Goal: Navigation & Orientation: Find specific page/section

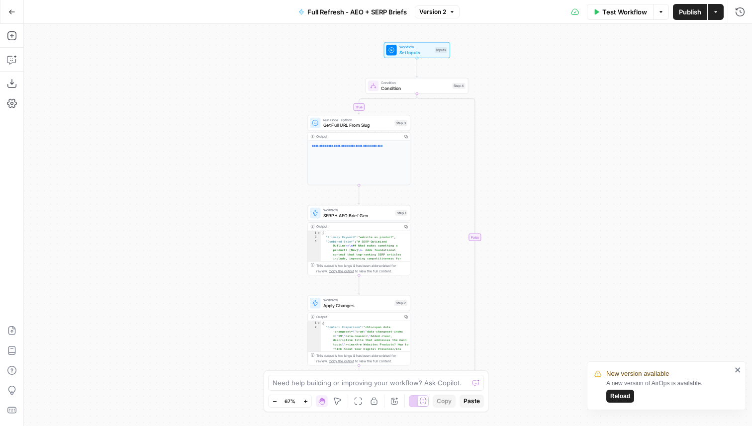
click at [630, 398] on button "Reload" at bounding box center [620, 396] width 28 height 13
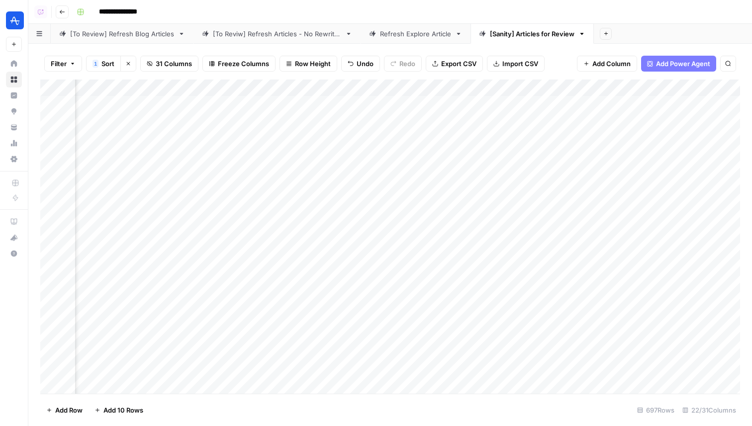
scroll to position [0, 1979]
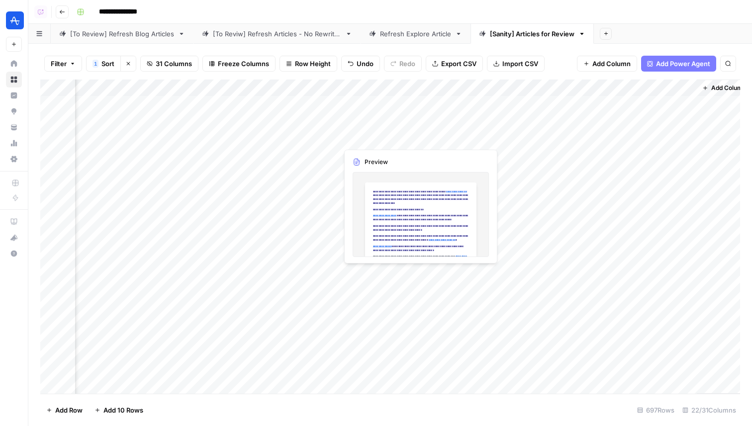
click at [369, 136] on div "Add Column" at bounding box center [389, 237] width 699 height 314
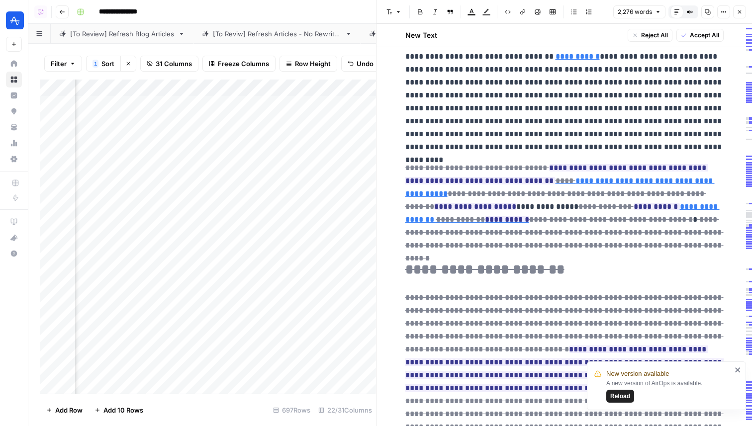
scroll to position [819, 0]
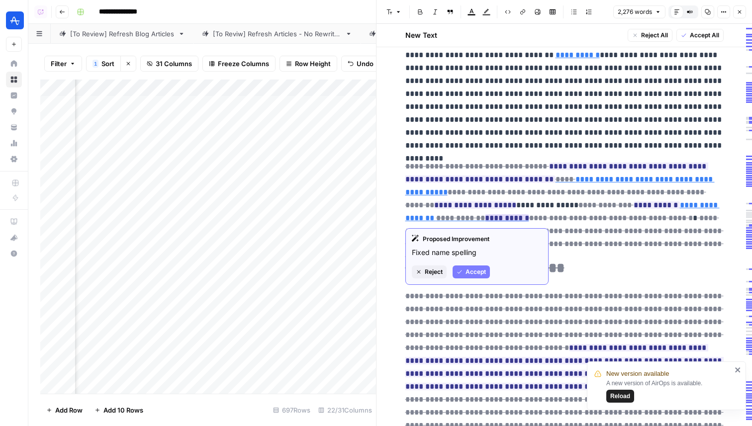
click at [437, 273] on span "Reject" at bounding box center [433, 271] width 18 height 9
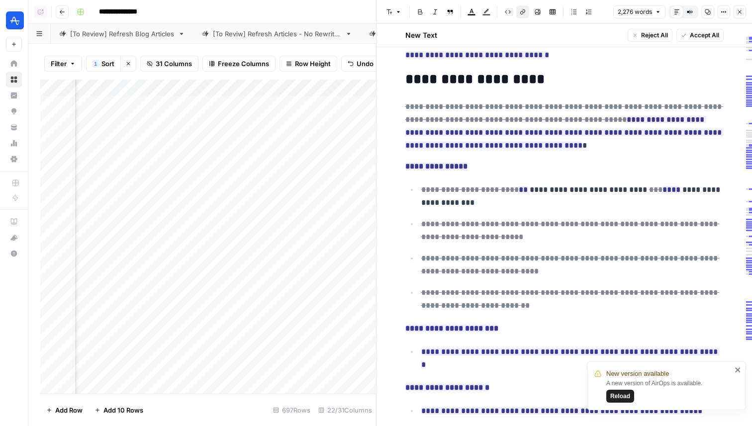
scroll to position [2972, 0]
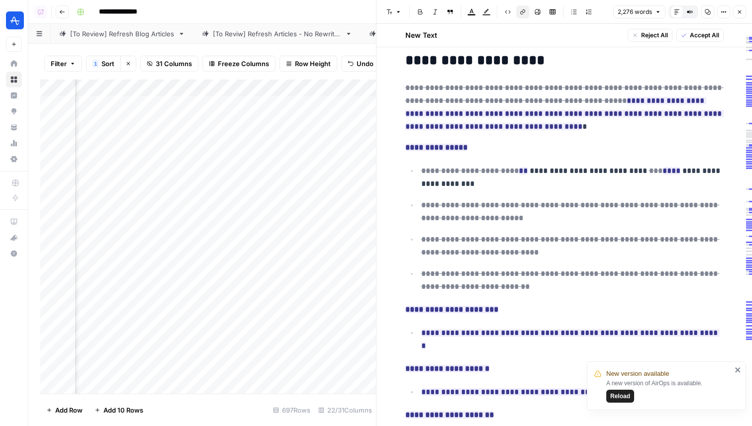
click at [737, 11] on icon "button" at bounding box center [739, 12] width 6 height 6
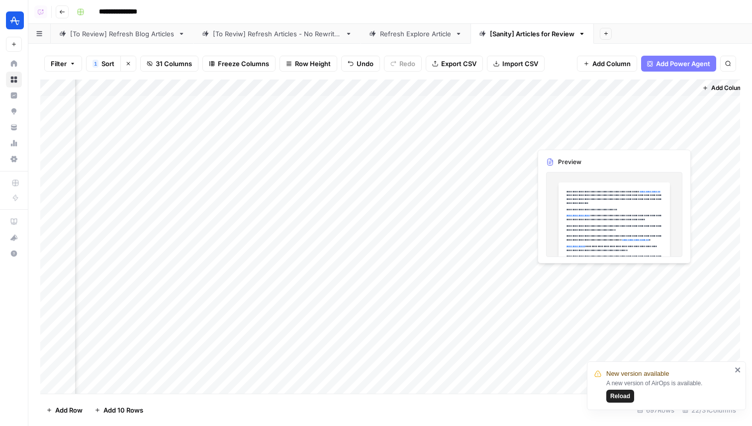
click at [638, 140] on div "Add Column" at bounding box center [389, 237] width 699 height 314
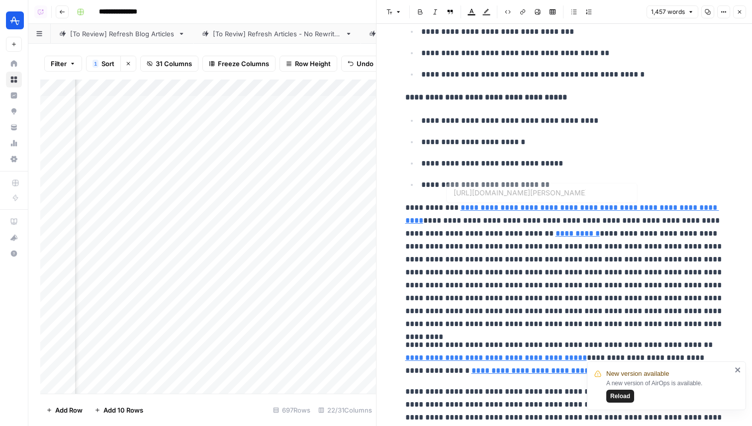
type input "https://www.linkedin.com/in/johnpcutler/"
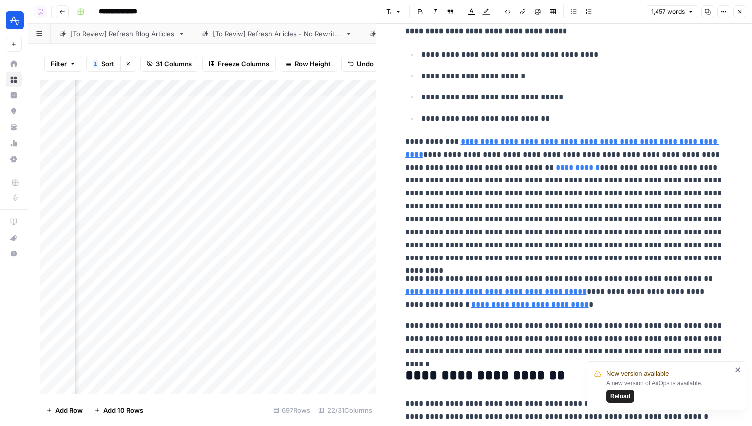
scroll to position [433, 0]
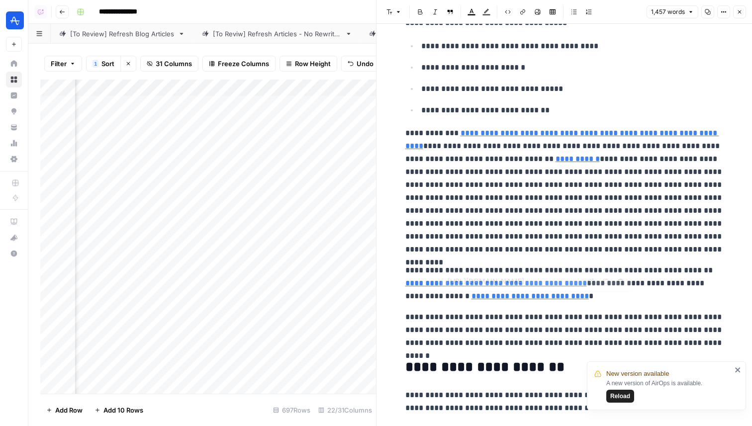
click at [532, 296] on link "**********" at bounding box center [529, 295] width 117 height 7
click at [590, 282] on icon at bounding box center [590, 281] width 6 height 6
type input "https://hbswk.hbs.edu/item/clay-christensens-milkshake-marketing"
click at [735, 15] on button "Close" at bounding box center [739, 11] width 13 height 13
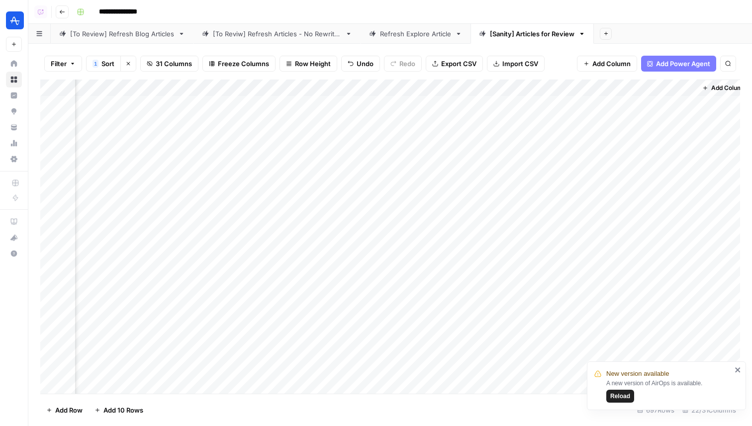
click at [358, 139] on div "Add Column" at bounding box center [389, 237] width 699 height 314
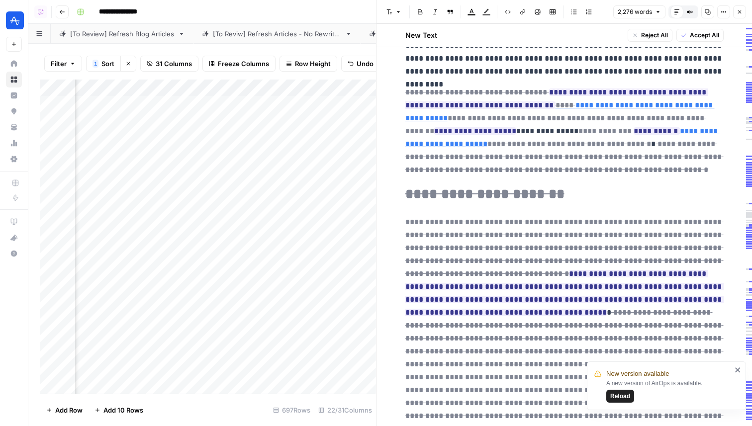
scroll to position [894, 0]
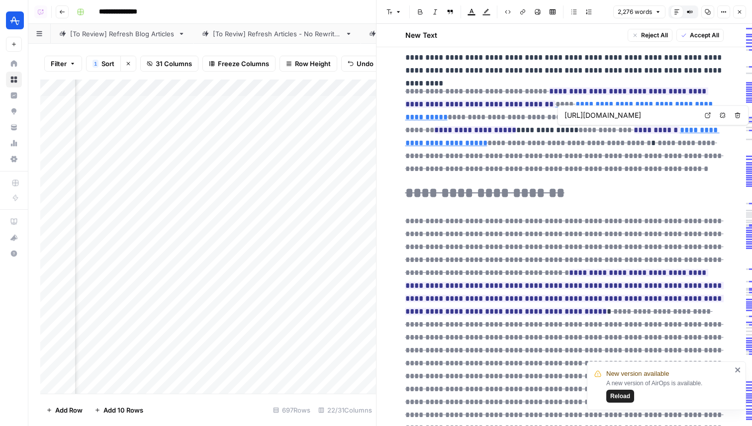
type input "https://podcasts.apple.com/us/podcast/the-business-of-product-topic-of-the-week…"
click at [736, 15] on button "Close" at bounding box center [739, 11] width 13 height 13
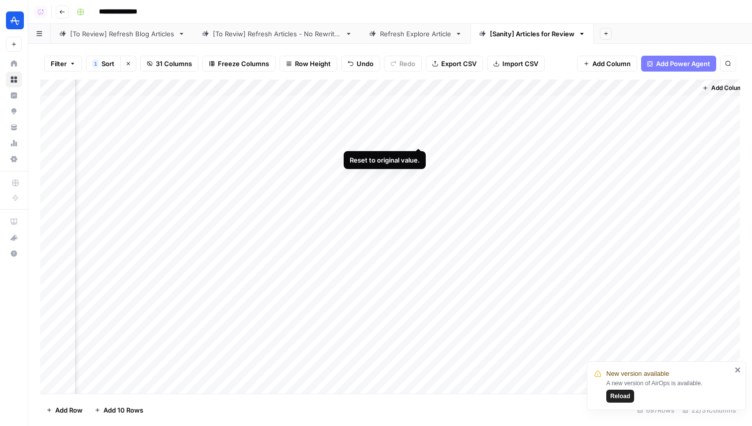
click at [415, 137] on div "Add Column" at bounding box center [389, 237] width 699 height 314
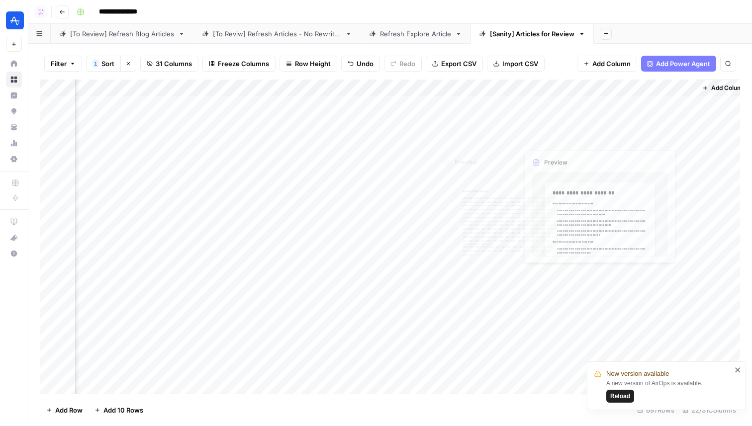
click at [627, 144] on div "Add Column" at bounding box center [389, 237] width 699 height 314
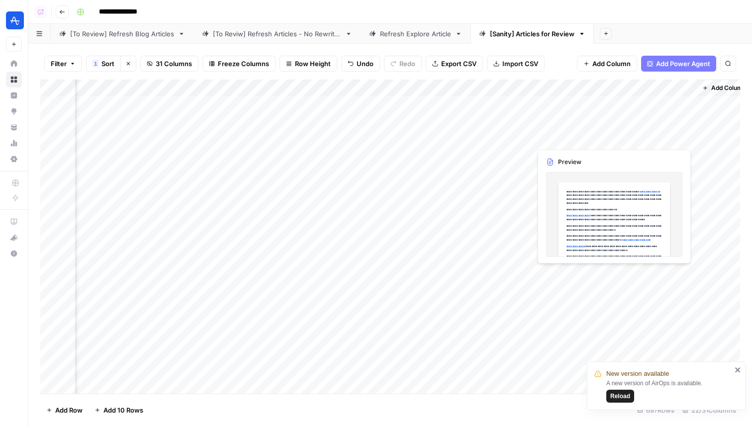
click at [627, 144] on div "Add Column" at bounding box center [389, 237] width 699 height 314
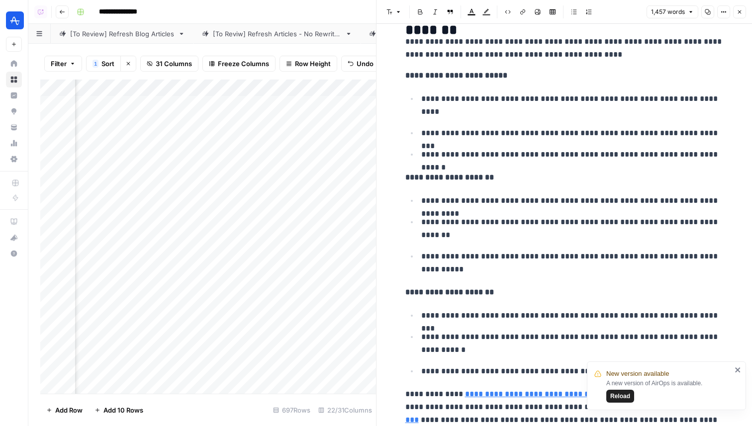
scroll to position [2742, 0]
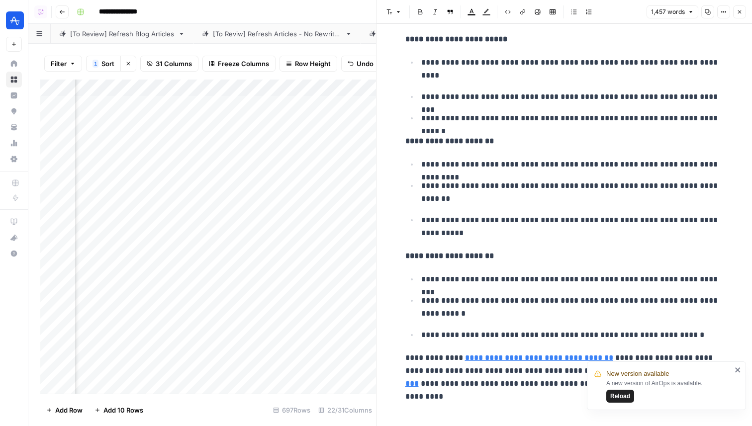
click at [736, 369] on icon "close" at bounding box center [737, 370] width 7 height 8
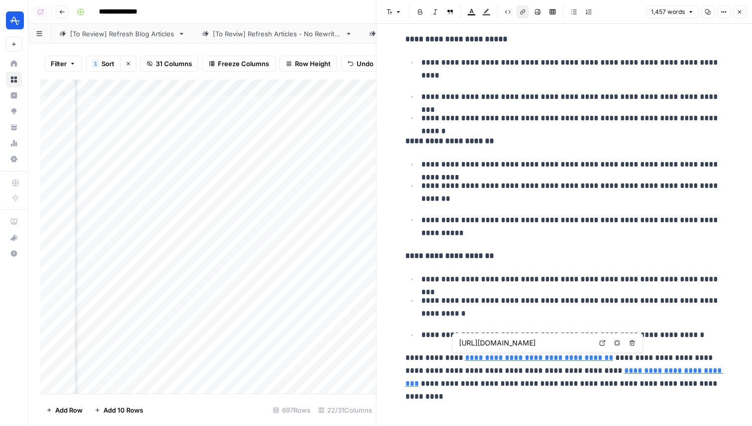
click at [562, 357] on link "**********" at bounding box center [539, 357] width 148 height 7
click at [552, 346] on input "https://amplitude.com/blog/industry-shift" at bounding box center [525, 343] width 132 height 10
click at [602, 341] on body "**********" at bounding box center [376, 213] width 752 height 426
click at [602, 344] on icon at bounding box center [602, 343] width 6 height 6
click at [740, 14] on icon "button" at bounding box center [739, 12] width 6 height 6
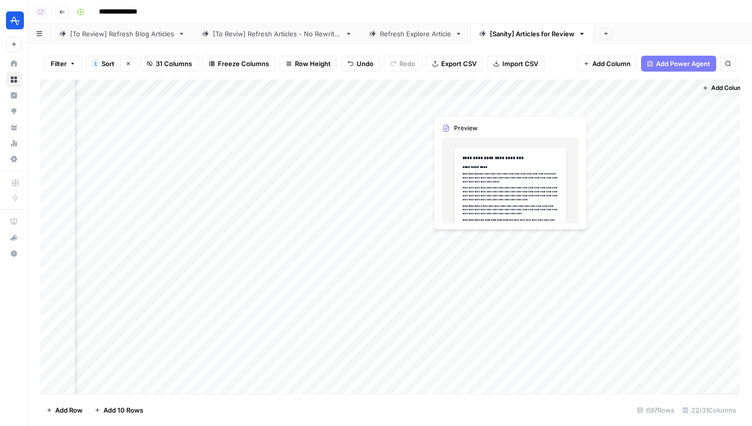
drag, startPoint x: 641, startPoint y: 87, endPoint x: 383, endPoint y: 100, distance: 258.8
click at [383, 100] on div "Add Column" at bounding box center [389, 237] width 699 height 314
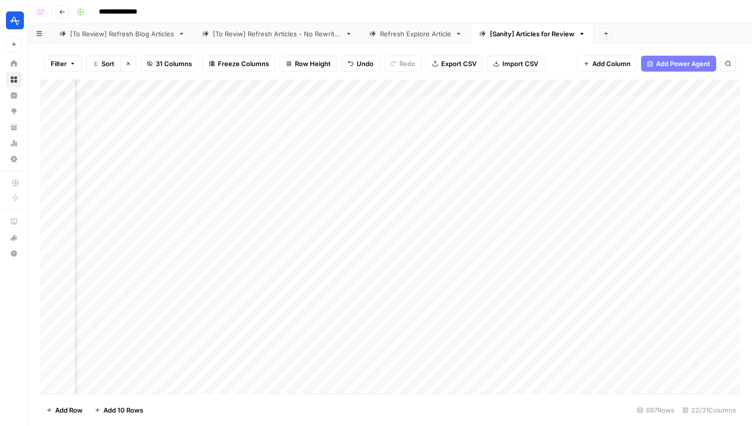
scroll to position [0, 1746]
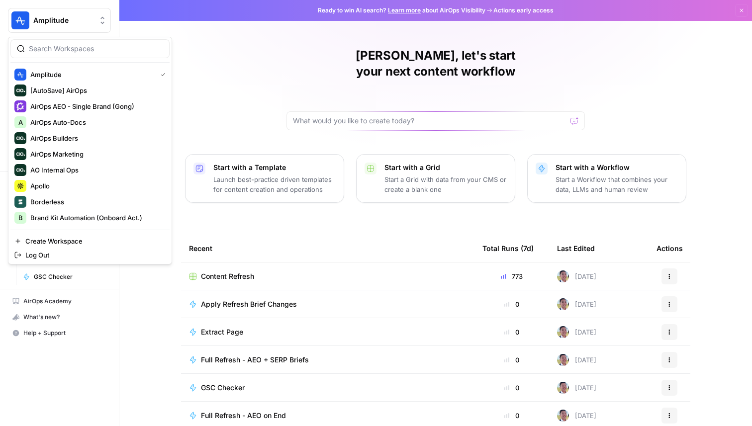
click at [56, 16] on span "Amplitude" at bounding box center [63, 20] width 60 height 10
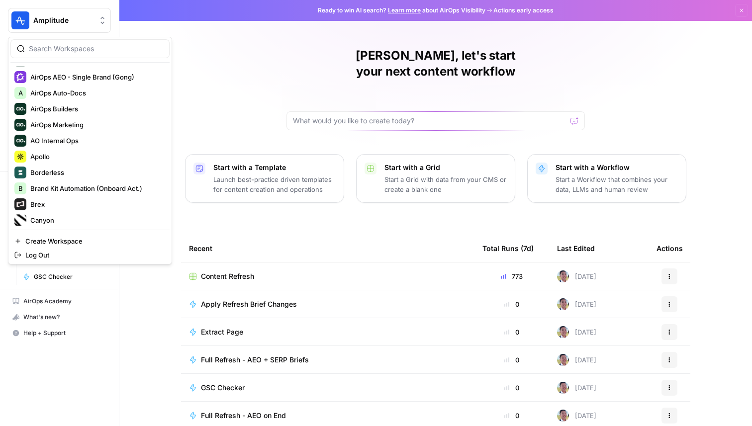
scroll to position [34, 0]
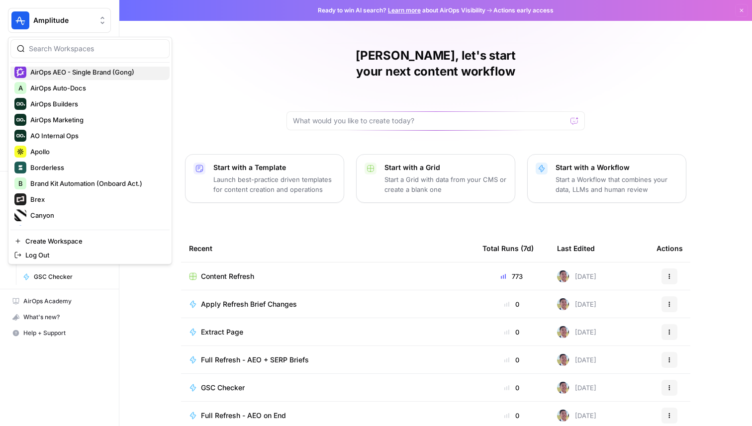
click at [93, 76] on span "AirOps AEO - Single Brand (Gong)" at bounding box center [95, 72] width 131 height 10
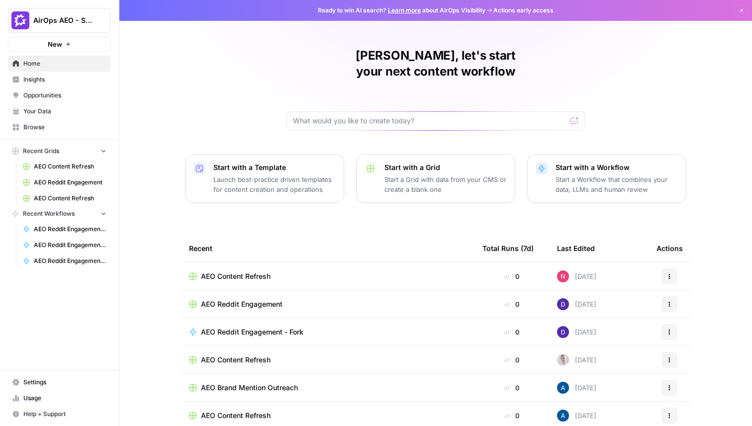
click at [63, 91] on span "Opportunities" at bounding box center [64, 95] width 83 height 9
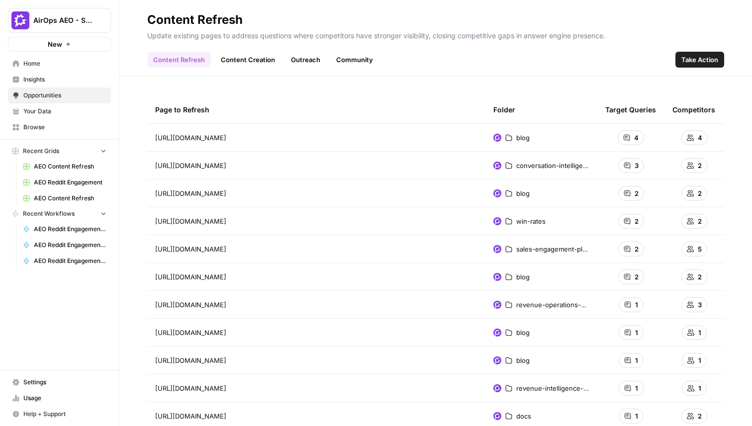
click at [311, 61] on link "Outreach" at bounding box center [305, 60] width 41 height 16
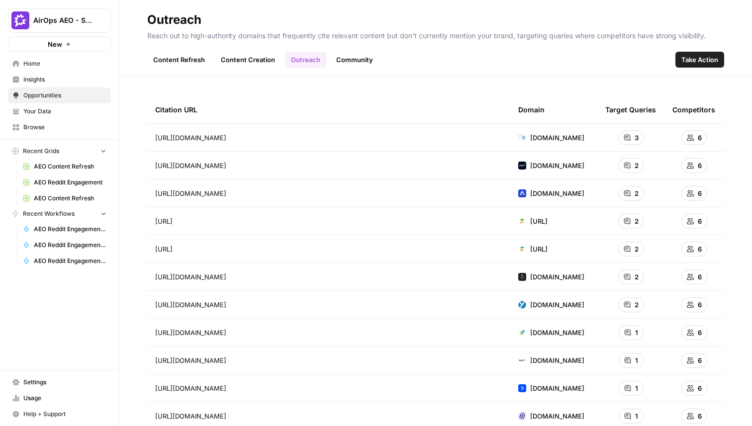
click at [357, 62] on link "Community" at bounding box center [354, 60] width 49 height 16
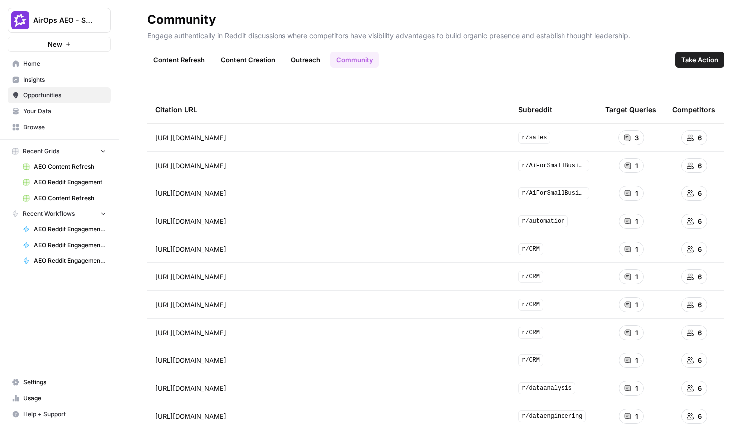
click at [252, 66] on link "Content Creation" at bounding box center [248, 60] width 66 height 16
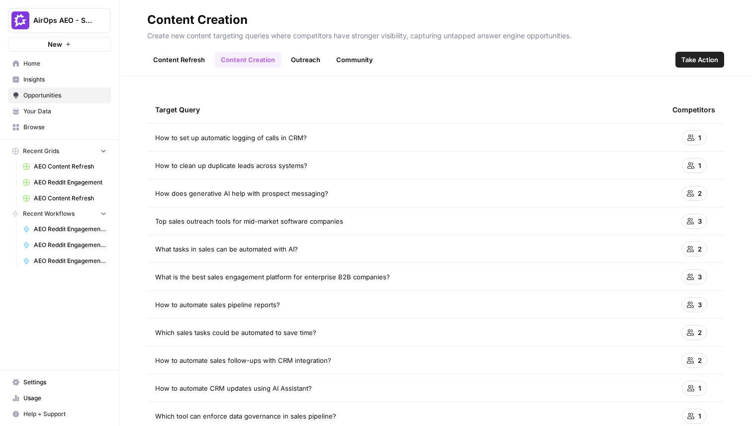
click at [42, 112] on span "Your Data" at bounding box center [64, 111] width 83 height 9
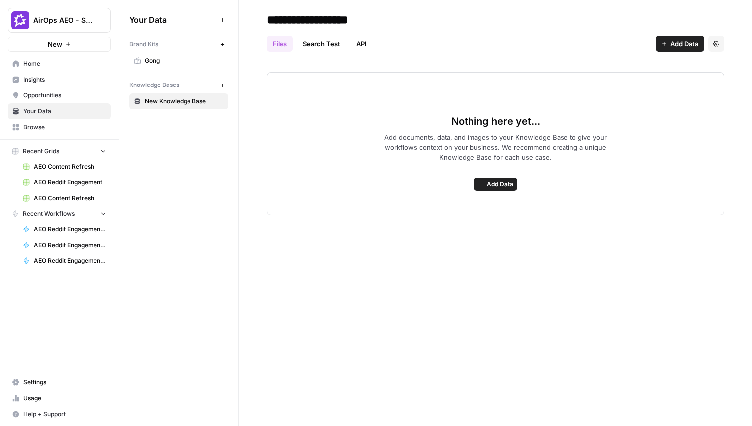
click at [169, 61] on span "Gong" at bounding box center [184, 60] width 79 height 9
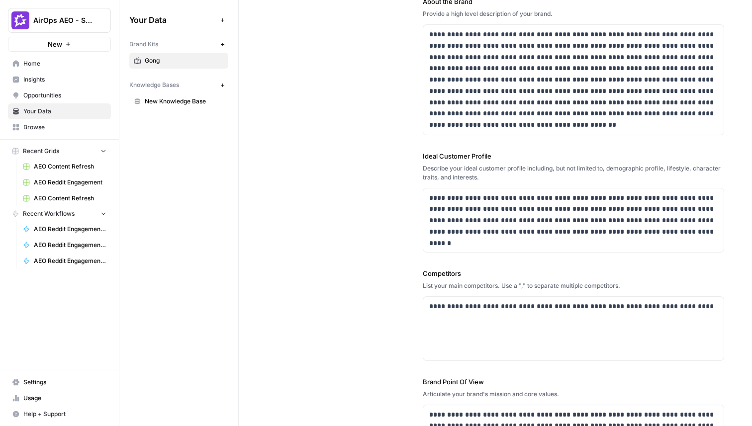
scroll to position [128, 0]
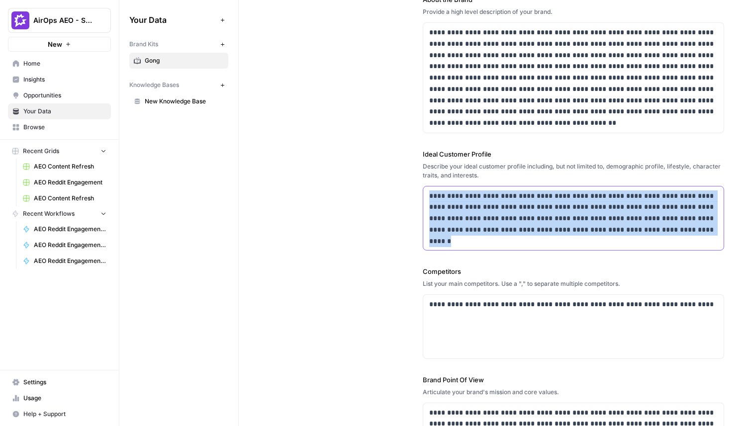
drag, startPoint x: 645, startPoint y: 230, endPoint x: 425, endPoint y: 193, distance: 222.7
click at [425, 193] on div "**********" at bounding box center [573, 218] width 300 height 64
copy p "**********"
click at [53, 84] on link "Insights" at bounding box center [59, 80] width 103 height 16
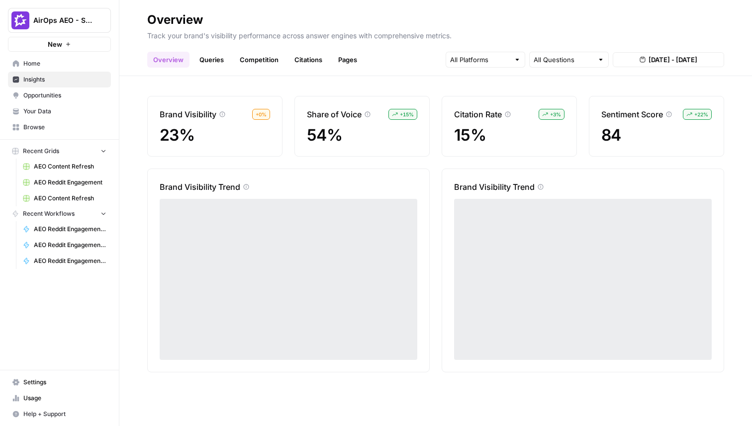
click at [55, 93] on span "Opportunities" at bounding box center [64, 95] width 83 height 9
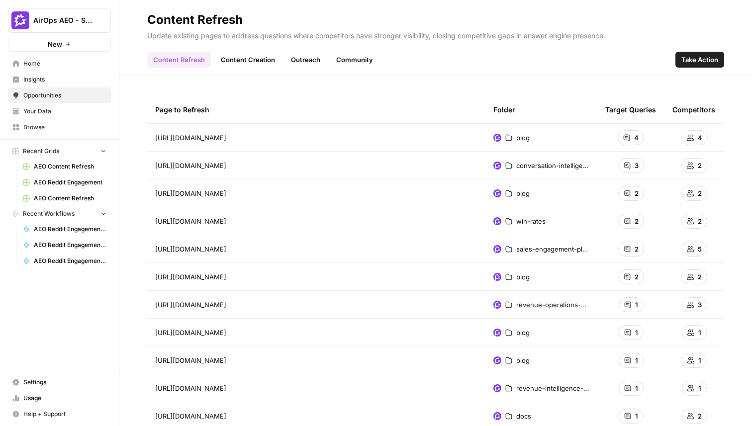
click at [66, 72] on link "Insights" at bounding box center [59, 80] width 103 height 16
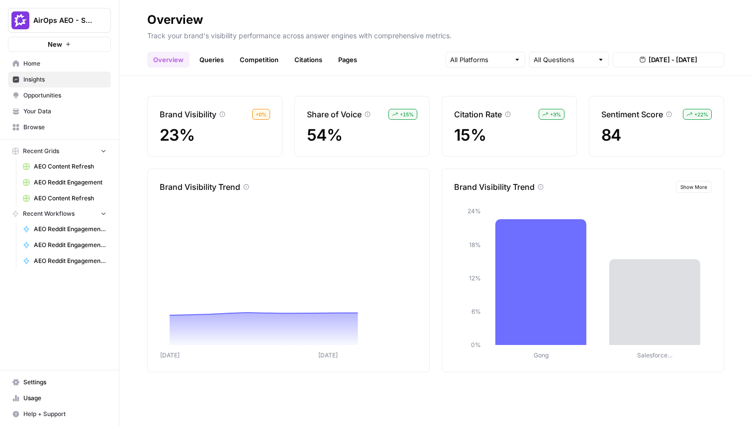
click at [65, 55] on nav "Home Insights Opportunities Your Data Browse" at bounding box center [59, 95] width 119 height 87
click at [54, 112] on span "Your Data" at bounding box center [64, 111] width 83 height 9
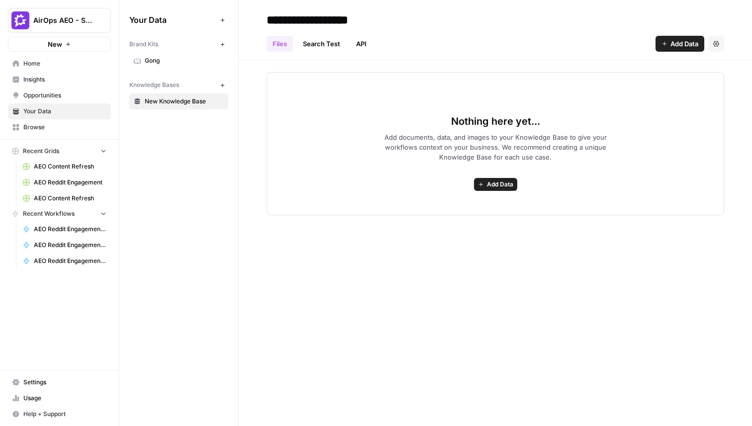
click at [188, 67] on link "Gong" at bounding box center [178, 61] width 99 height 16
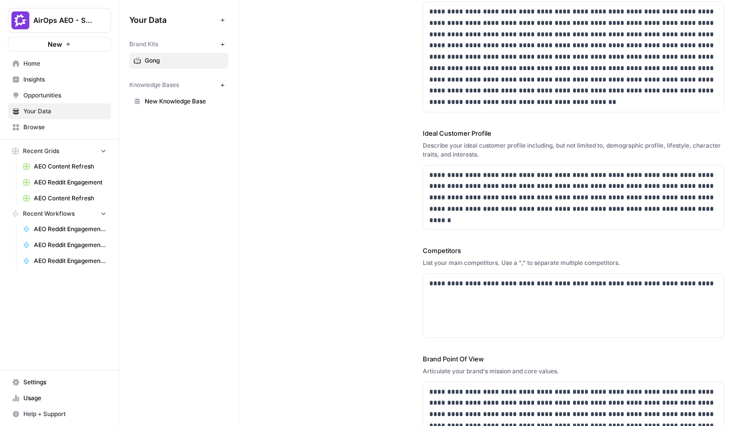
scroll to position [143, 0]
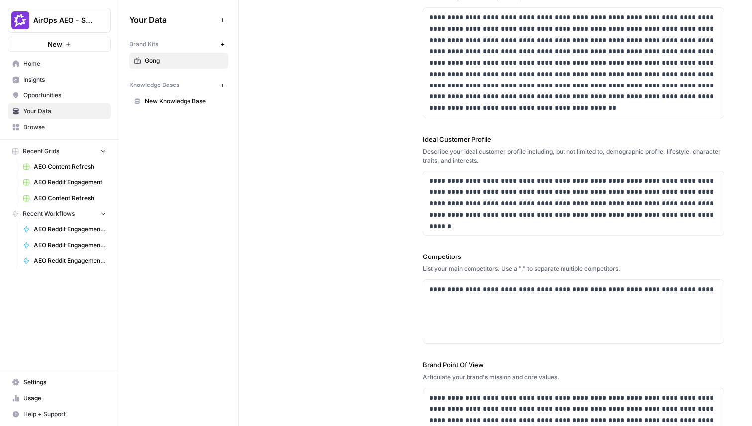
click at [50, 82] on span "Insights" at bounding box center [64, 79] width 83 height 9
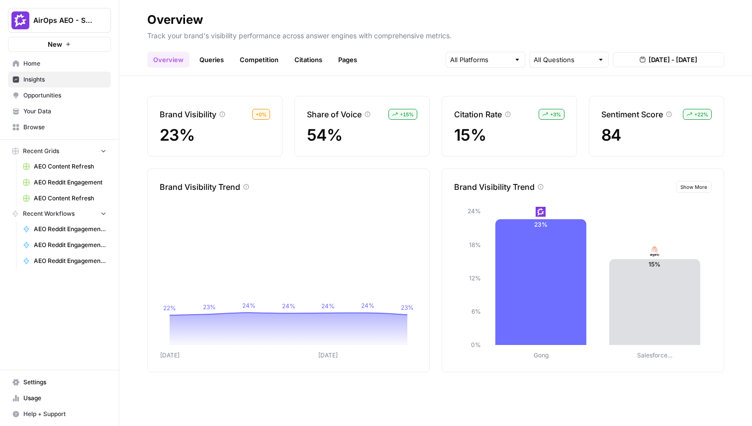
click at [212, 59] on link "Queries" at bounding box center [211, 60] width 36 height 16
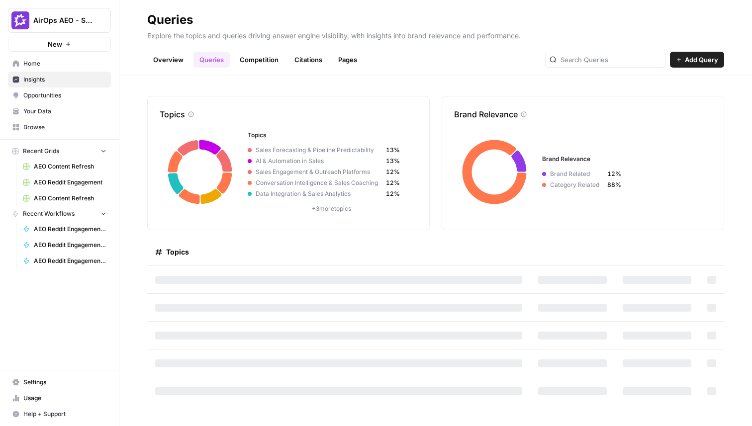
click at [245, 57] on link "Competition" at bounding box center [259, 60] width 51 height 16
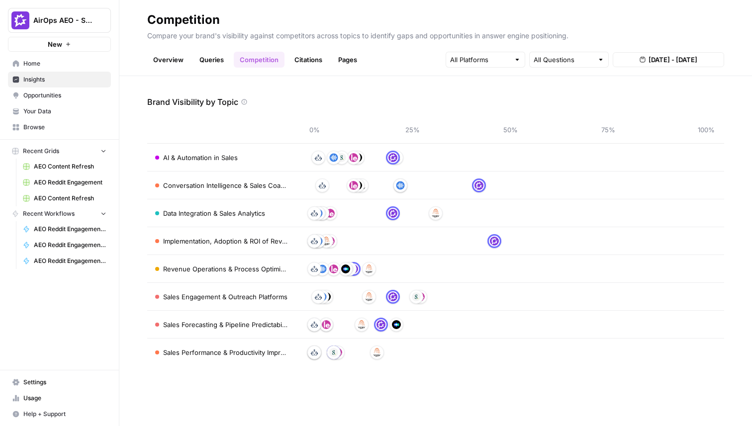
click at [57, 97] on span "Opportunities" at bounding box center [64, 95] width 83 height 9
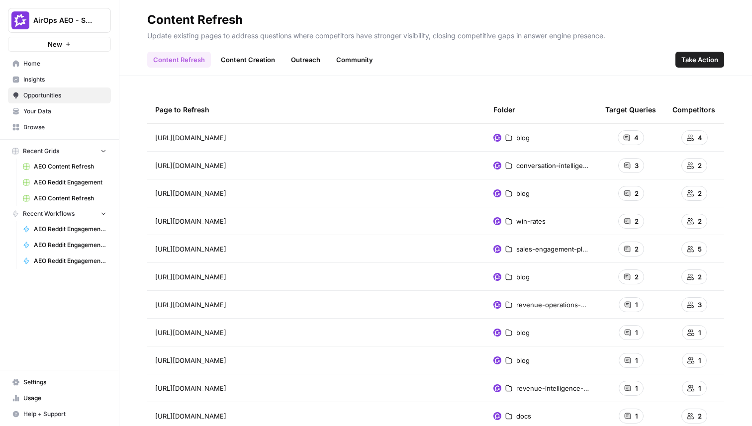
click at [263, 65] on link "Content Creation" at bounding box center [248, 60] width 66 height 16
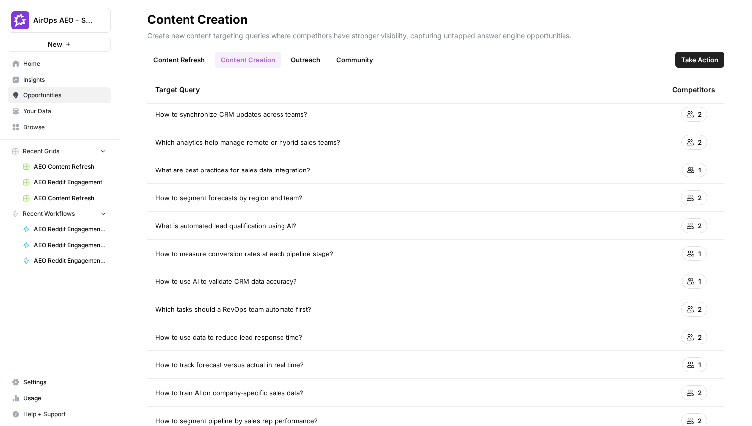
scroll to position [1558, 0]
